Goal: Task Accomplishment & Management: Complete application form

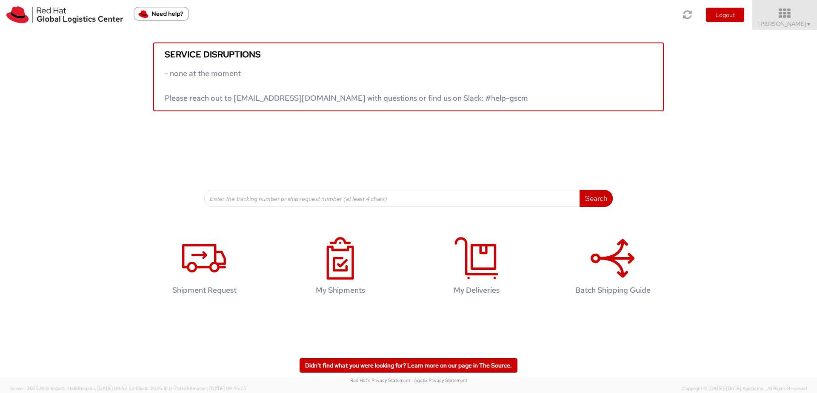
click at [780, 15] on icon at bounding box center [784, 14] width 74 height 12
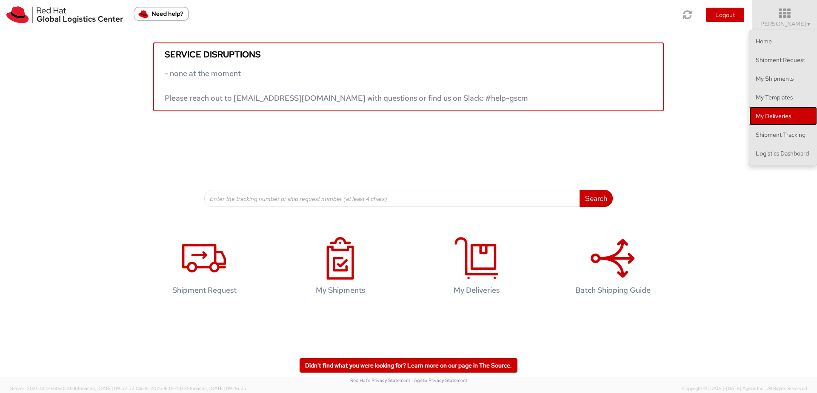
click at [792, 113] on link "My Deliveries" at bounding box center [783, 116] width 68 height 19
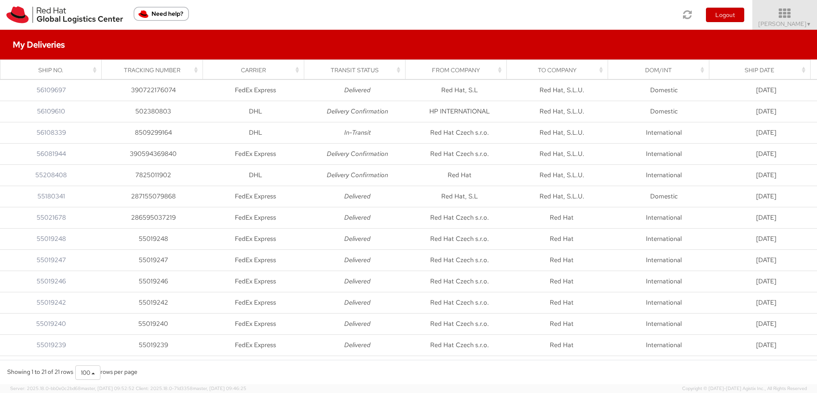
click at [766, 15] on icon at bounding box center [784, 14] width 74 height 12
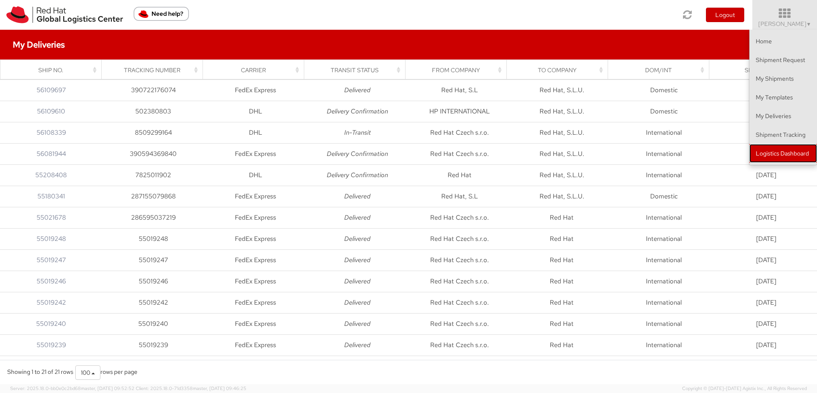
click at [790, 155] on link "Logistics Dashboard" at bounding box center [783, 153] width 68 height 19
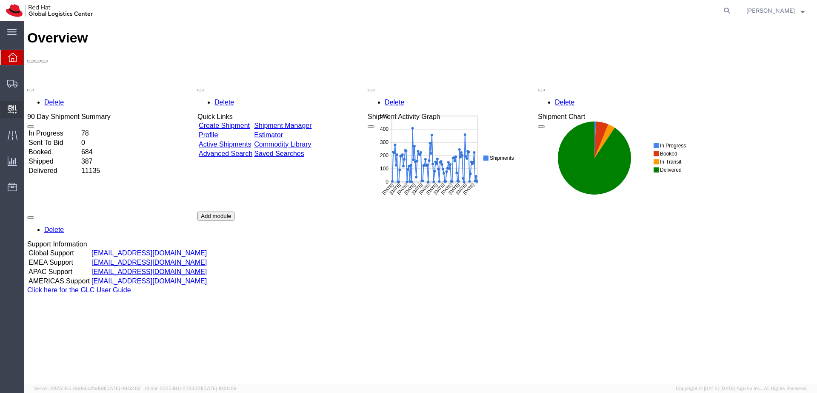
click at [0, 0] on span "Create Delivery" at bounding box center [0, 0] width 0 height 0
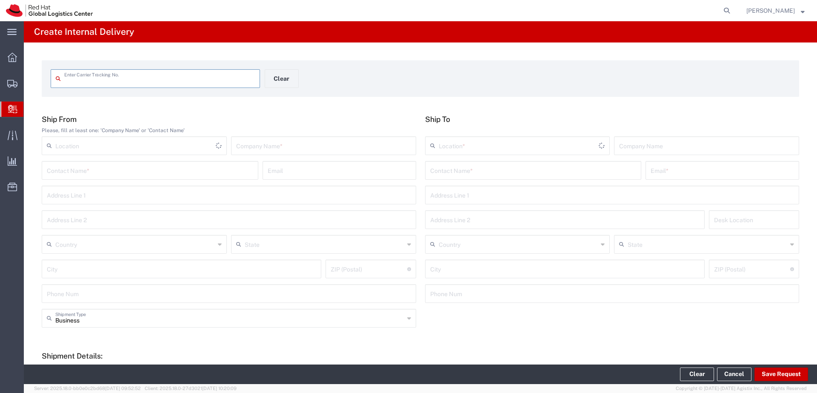
click at [114, 77] on input "text" at bounding box center [159, 78] width 191 height 15
click at [128, 80] on input "text" at bounding box center [159, 78] width 191 height 15
type input "6273855453"
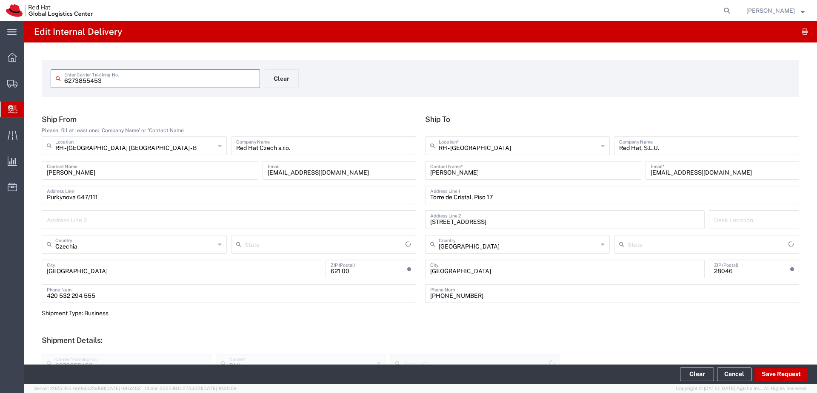
type input "Your Packaging"
type input "Economy Select"
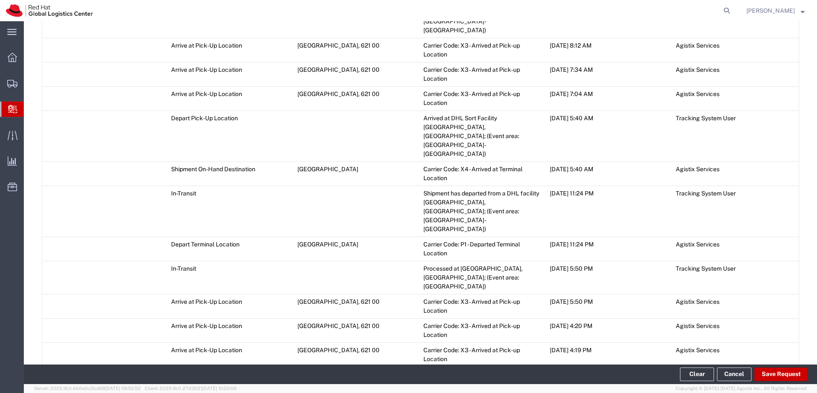
scroll to position [960, 0]
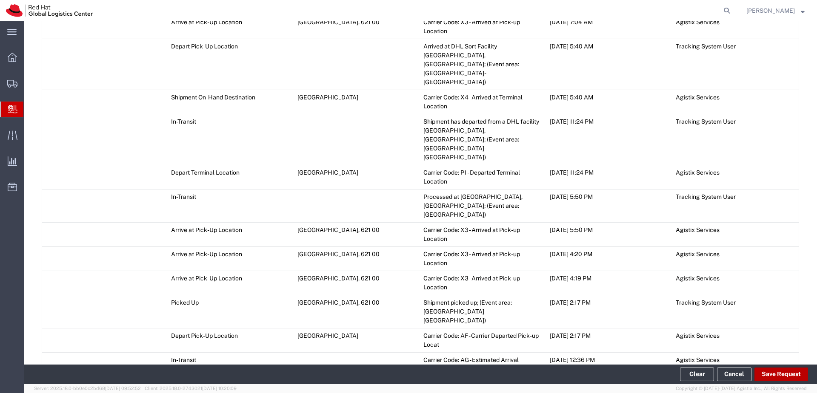
click at [785, 369] on button "Save Request" at bounding box center [781, 375] width 54 height 14
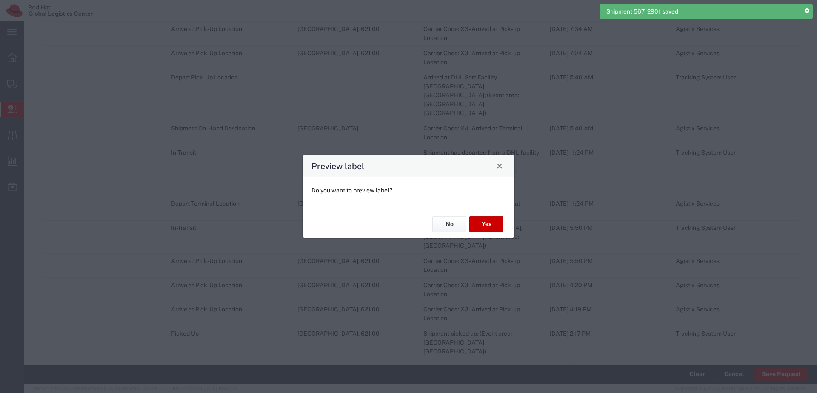
scroll to position [976, 0]
type input "Economy Select"
type input "Your Packaging"
click at [454, 223] on button "No" at bounding box center [449, 224] width 34 height 16
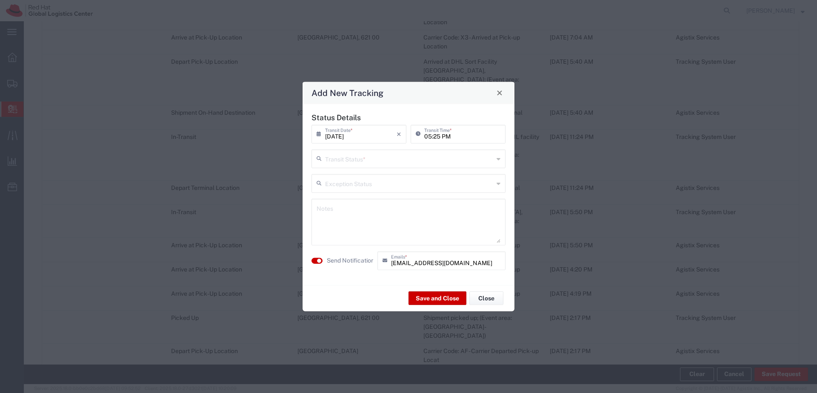
click at [424, 219] on textarea at bounding box center [408, 222] width 184 height 42
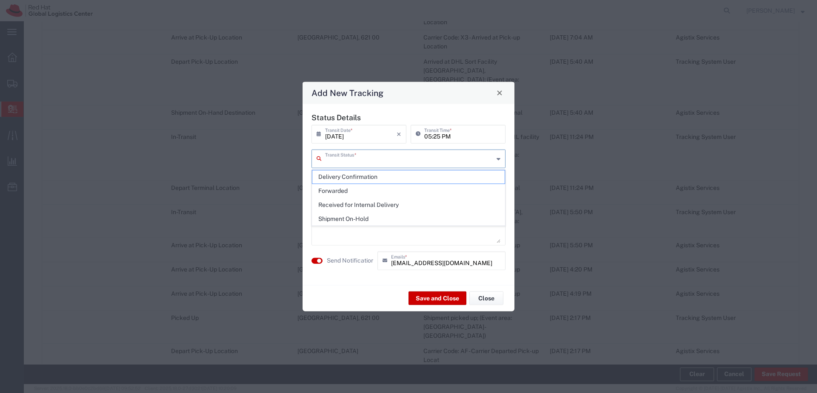
click at [411, 160] on input "text" at bounding box center [409, 158] width 168 height 15
click at [413, 202] on span "Received for Internal Delivery" at bounding box center [408, 205] width 192 height 13
type input "Received for Internal Delivery"
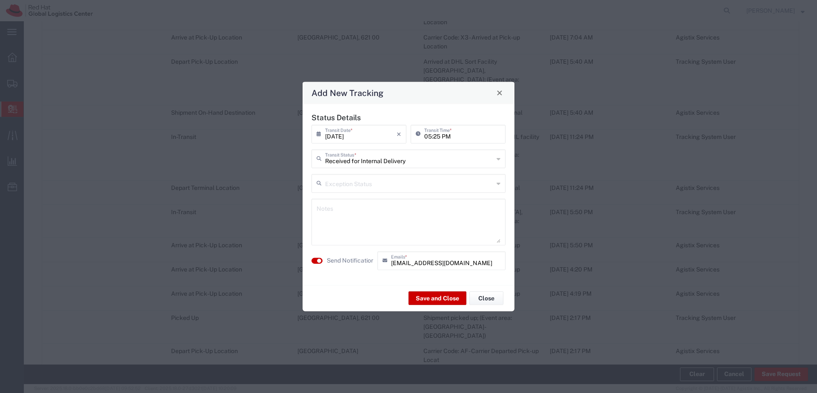
click at [412, 207] on textarea at bounding box center [408, 222] width 184 height 42
type textarea "Hello [PERSON_NAME] , Your laptop is in MAD office for collection. Thank you"
click at [433, 296] on button "Save and Close" at bounding box center [437, 299] width 58 height 14
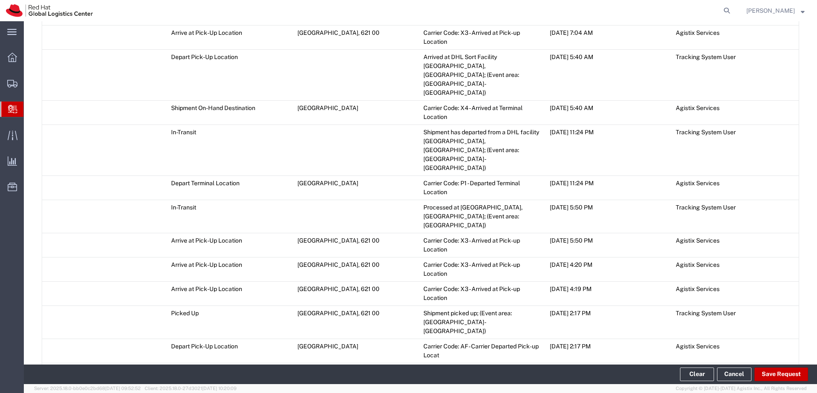
scroll to position [1030, 0]
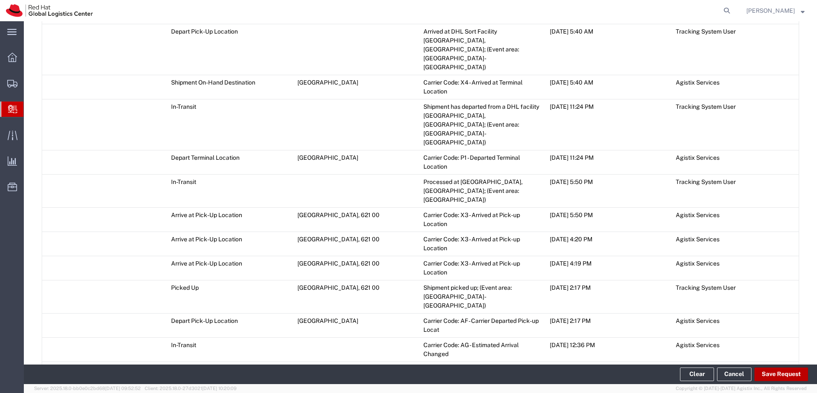
click at [776, 374] on button "Save Request" at bounding box center [781, 375] width 54 height 14
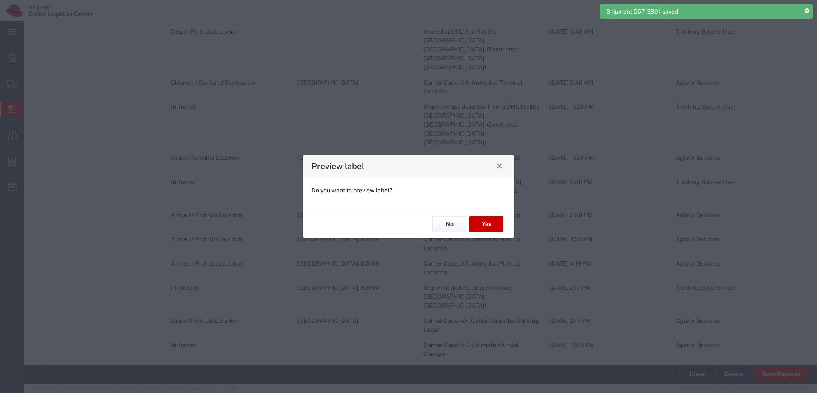
type input "Economy Select"
drag, startPoint x: 453, startPoint y: 222, endPoint x: 438, endPoint y: 177, distance: 47.6
click at [453, 220] on button "No" at bounding box center [449, 224] width 34 height 16
